Goal: Information Seeking & Learning: Learn about a topic

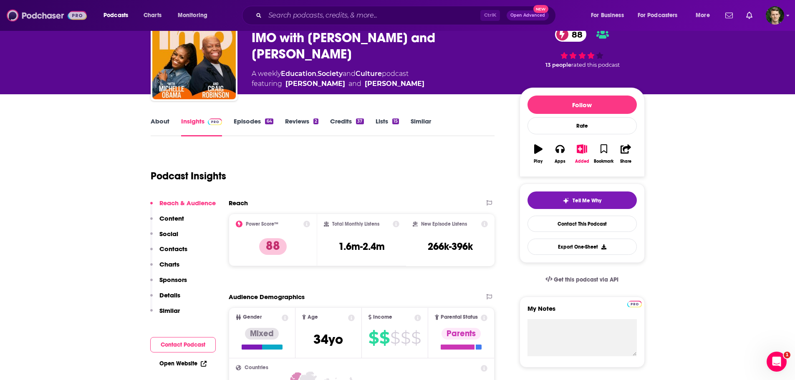
click at [26, 15] on img at bounding box center [47, 16] width 80 height 16
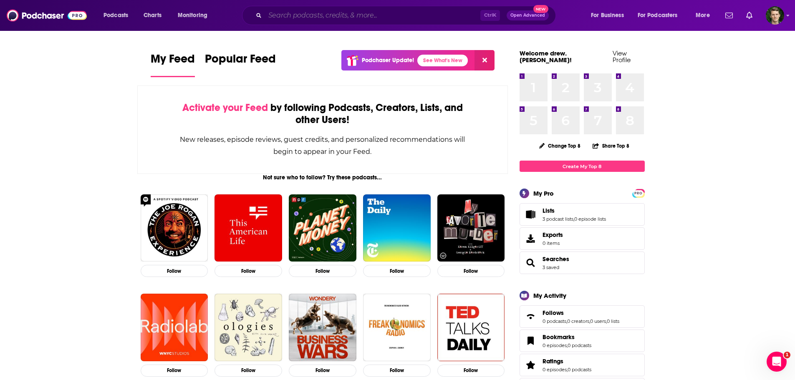
click at [292, 18] on input "Search podcasts, credits, & more..." at bounding box center [372, 15] width 215 height 13
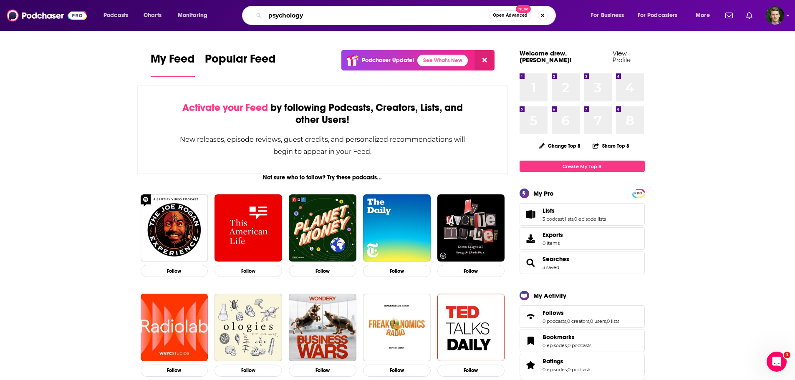
type input "psychology"
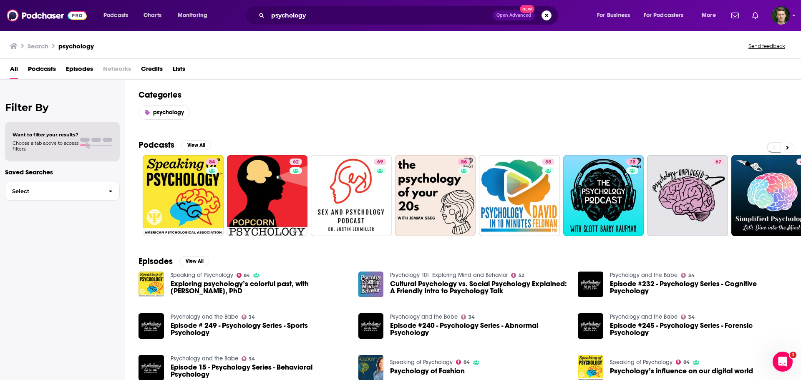
click at [52, 65] on span "Podcasts" at bounding box center [42, 70] width 28 height 17
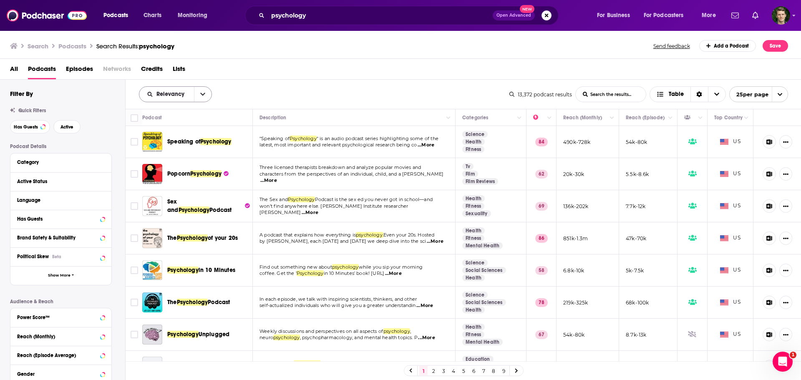
click at [208, 92] on button "open menu" at bounding box center [203, 94] width 18 height 15
click at [176, 135] on span "Trending" at bounding box center [180, 137] width 49 height 5
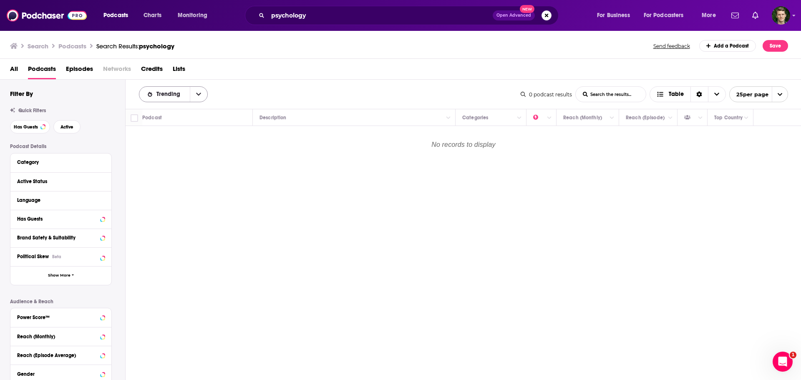
click at [177, 97] on span "Trending" at bounding box center [169, 94] width 27 height 6
click at [159, 161] on div "Power Score" at bounding box center [173, 166] width 69 height 14
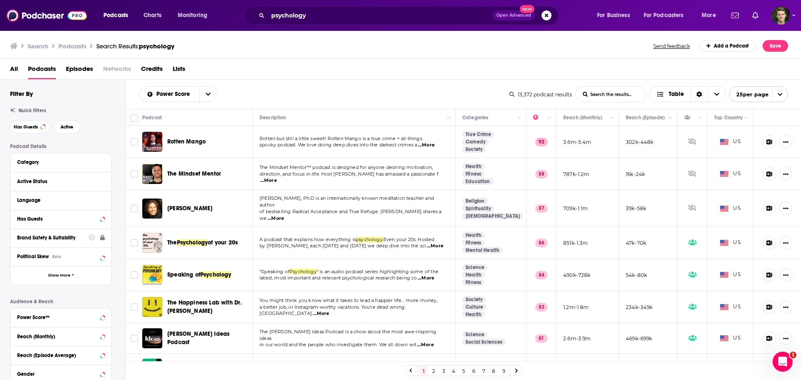
click at [78, 47] on h3 "Podcasts" at bounding box center [72, 46] width 28 height 8
click at [36, 66] on span "Podcasts" at bounding box center [42, 70] width 28 height 17
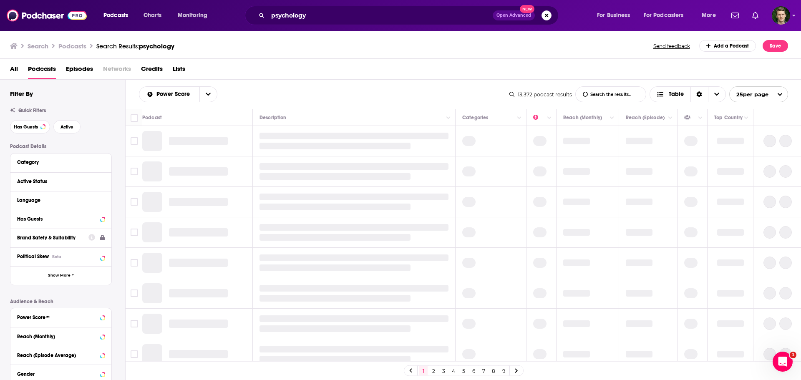
click at [15, 68] on span "All" at bounding box center [14, 70] width 8 height 17
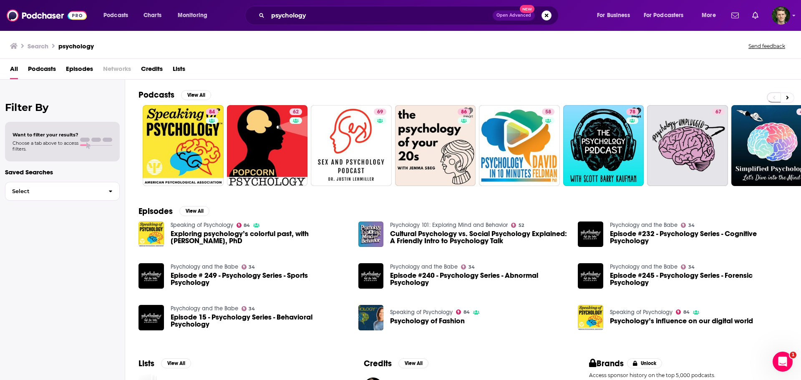
click at [15, 38] on div "Search psychology Send feedback" at bounding box center [400, 44] width 801 height 29
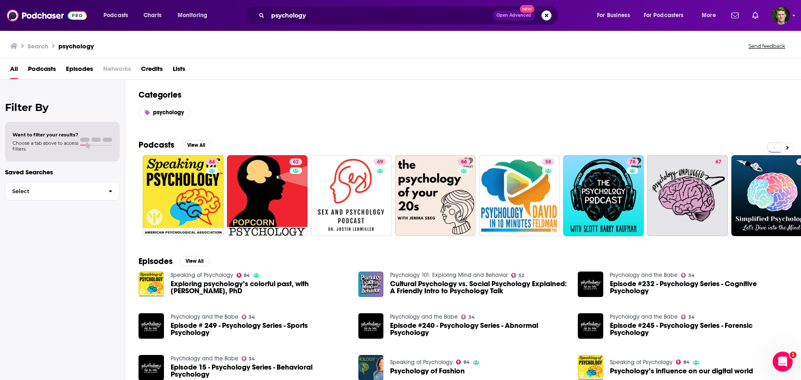
click at [15, 47] on icon at bounding box center [14, 46] width 8 height 6
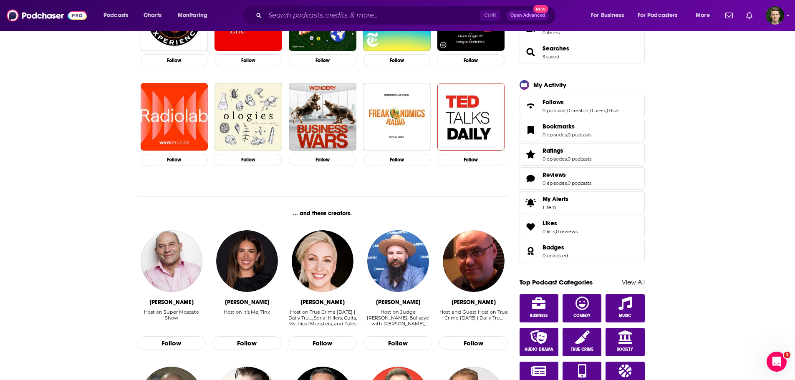
scroll to position [250, 0]
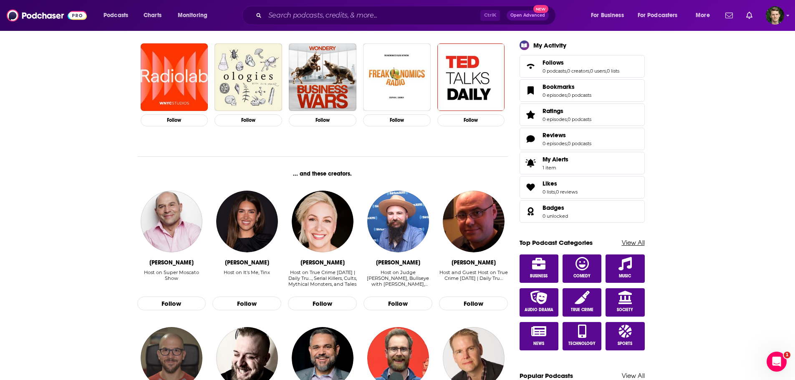
click at [640, 239] on link "View All" at bounding box center [633, 243] width 23 height 8
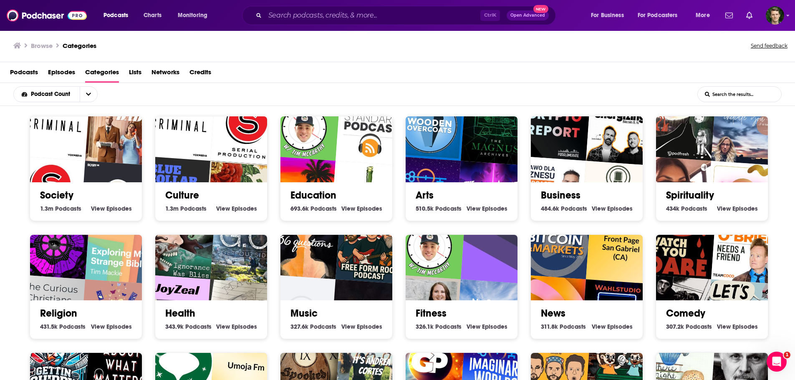
click at [734, 98] on input "List Search Input" at bounding box center [739, 94] width 83 height 15
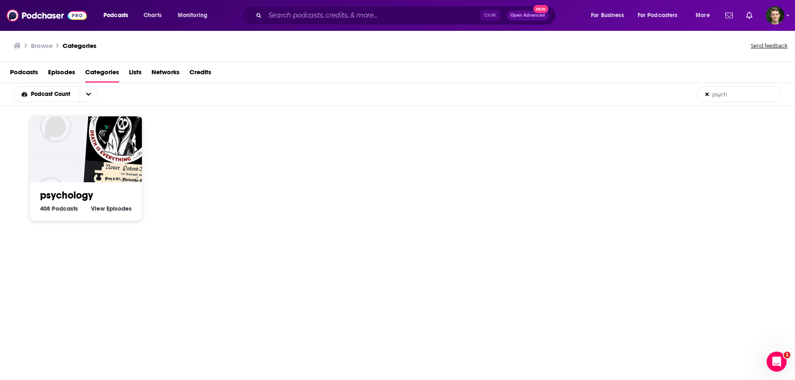
type input "psych"
click at [77, 192] on link "psychology" at bounding box center [66, 195] width 53 height 13
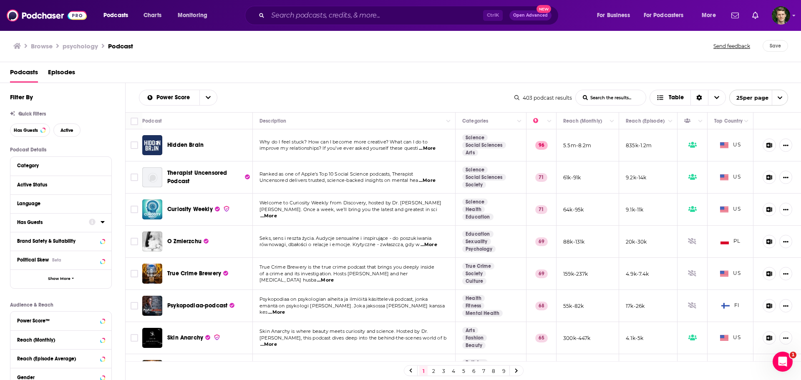
click at [12, 47] on div "Browse psychology Podcast Send feedback Save" at bounding box center [400, 46] width 801 height 32
click at [17, 45] on icon at bounding box center [17, 46] width 8 height 6
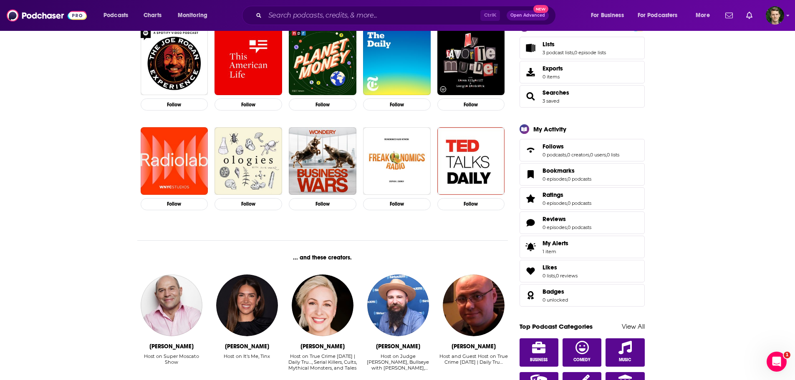
scroll to position [167, 0]
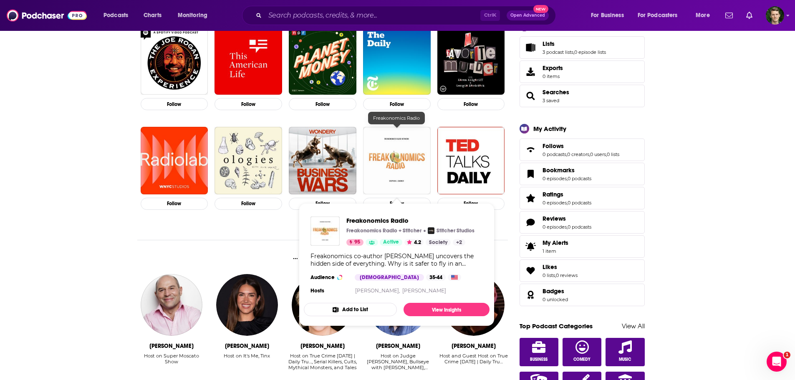
click at [383, 154] on img "Freakonomics Radio" at bounding box center [397, 161] width 68 height 68
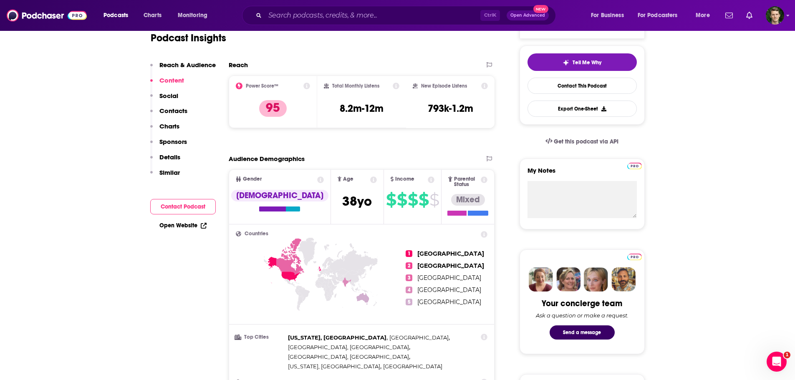
scroll to position [83, 0]
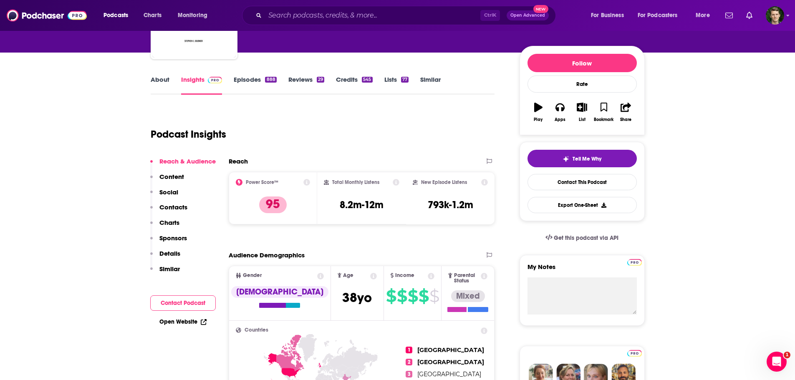
click at [249, 83] on link "Episodes 888" at bounding box center [255, 85] width 43 height 19
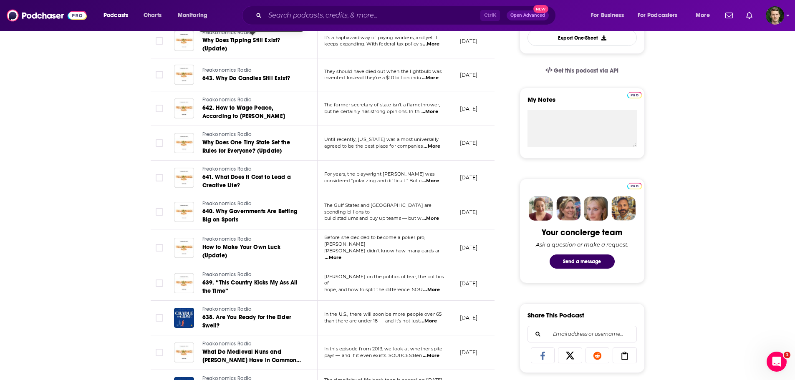
scroll to position [292, 0]
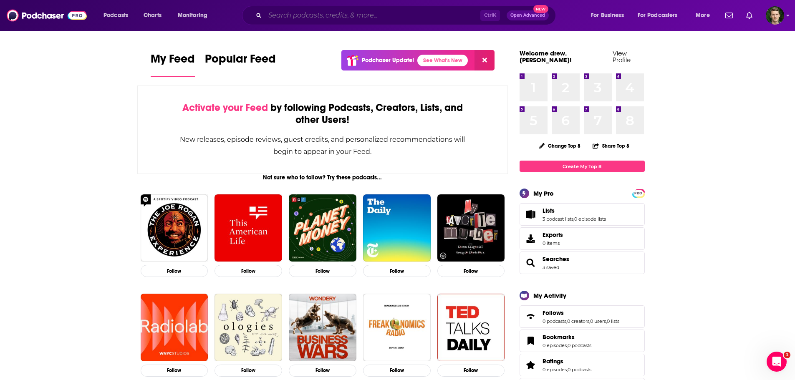
click at [303, 13] on input "Search podcasts, credits, & more..." at bounding box center [372, 15] width 215 height 13
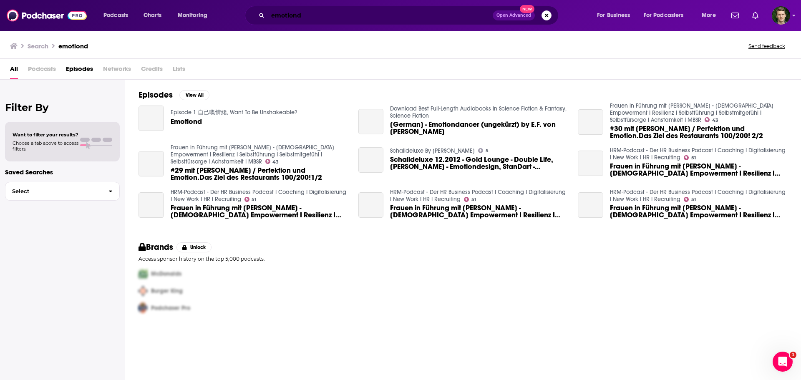
click at [303, 13] on input "emotiond" at bounding box center [380, 15] width 225 height 13
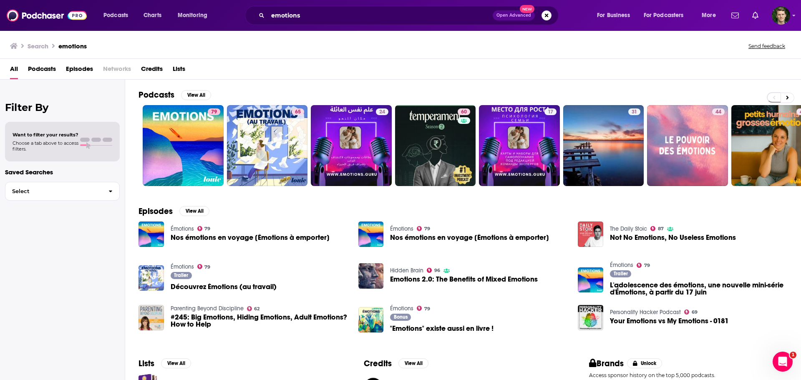
click at [54, 68] on span "Podcasts" at bounding box center [42, 70] width 28 height 17
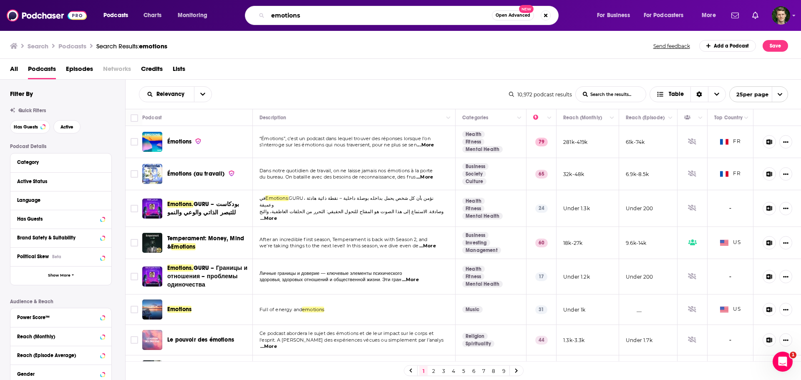
drag, startPoint x: 305, startPoint y: 18, endPoint x: 218, endPoint y: 18, distance: 87.2
click at [218, 18] on div "Podcasts Charts Monitoring emotions Open Advanced New For Business For Podcaste…" at bounding box center [411, 15] width 626 height 19
type input "e"
type input "m"
type input "mental health"
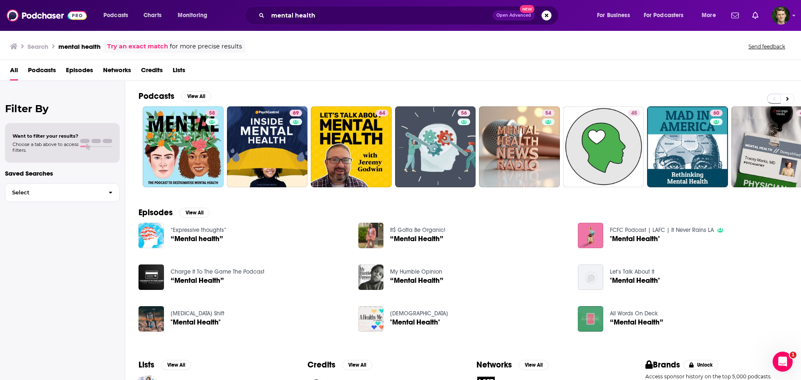
click at [47, 70] on span "Podcasts" at bounding box center [42, 71] width 28 height 17
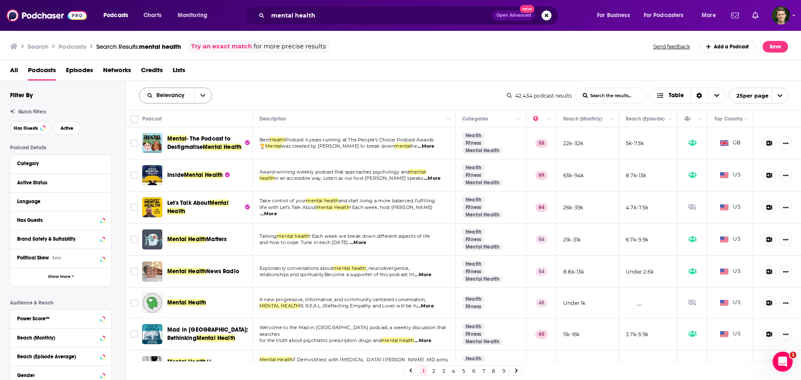
click at [197, 93] on button "open menu" at bounding box center [203, 95] width 18 height 15
click at [169, 164] on span "Power Score" at bounding box center [180, 166] width 49 height 5
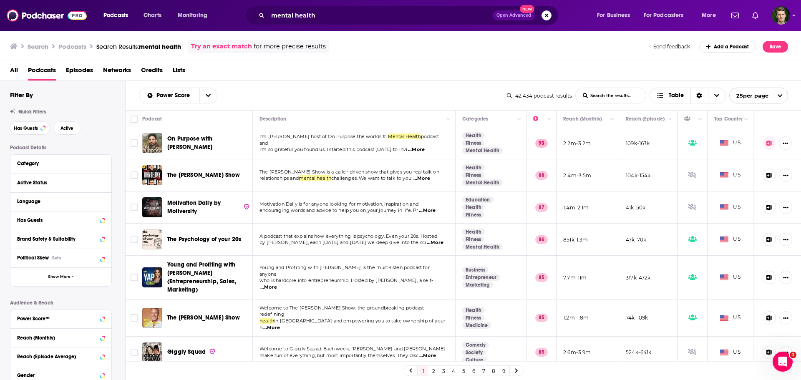
click at [429, 179] on span "...More" at bounding box center [421, 178] width 17 height 7
click at [391, 188] on td "The [PERSON_NAME] Show is a caller-driven show that gives you real talk on rela…" at bounding box center [354, 175] width 203 height 32
